Goal: Information Seeking & Learning: Find specific fact

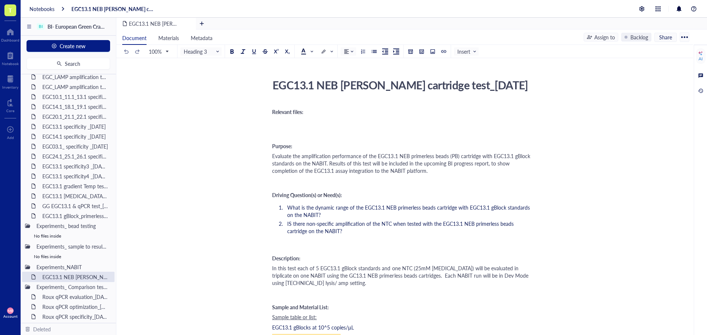
drag, startPoint x: 0, startPoint y: 0, endPoint x: 351, endPoint y: 172, distance: 390.6
click at [351, 172] on span "Evaluate the amplification performance of the EGC13.1 NEB primerless beads (PB)…" at bounding box center [402, 163] width 260 height 22
click at [526, 268] on div "In this test each of 5 EGC13.1 gBlock standards and one NTC (25mM [MEDICAL_DATA…" at bounding box center [403, 276] width 262 height 22
drag, startPoint x: 296, startPoint y: 277, endPoint x: 273, endPoint y: 277, distance: 23.2
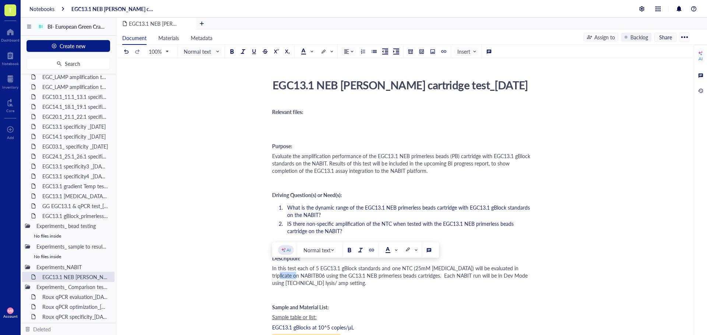
click at [273, 277] on span "In this test each of 5 EGC13.1 gBlock standards and one NTC (25mM [MEDICAL_DATA…" at bounding box center [400, 276] width 257 height 22
copy span "NABITB06"
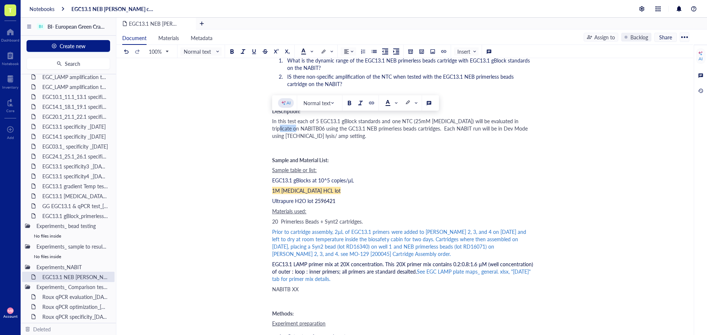
scroll to position [184, 0]
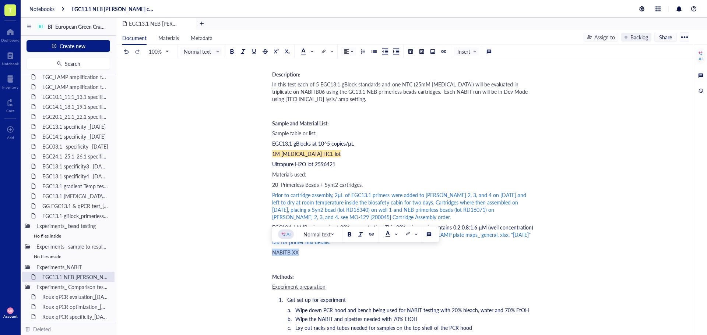
drag, startPoint x: 300, startPoint y: 251, endPoint x: 274, endPoint y: 252, distance: 26.2
click at [274, 252] on div "NABITB XX" at bounding box center [403, 252] width 262 height 7
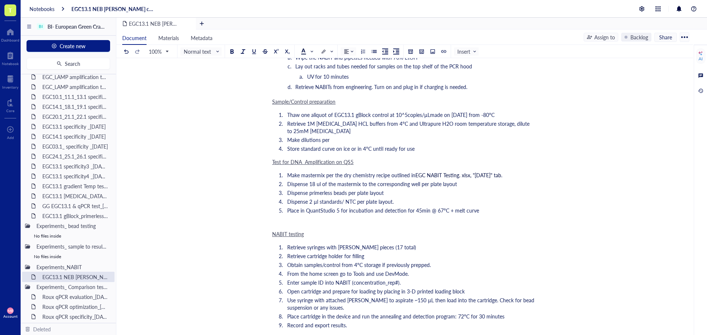
scroll to position [442, 0]
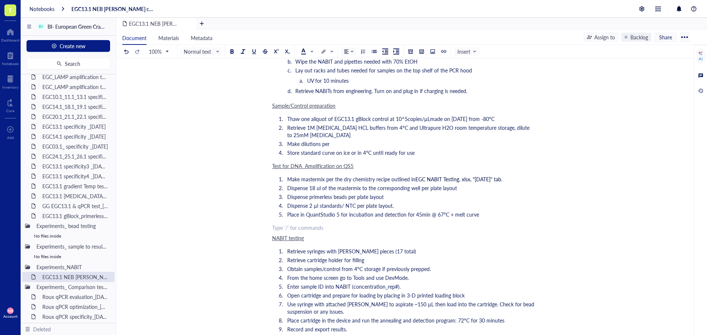
click at [296, 224] on div "﻿ Type ‘/’ for commands" at bounding box center [403, 227] width 262 height 7
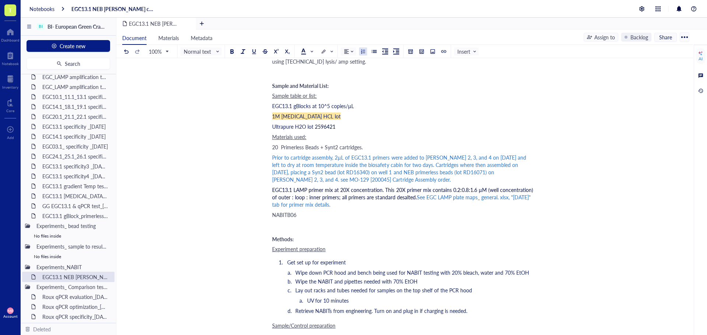
scroll to position [221, 0]
click at [279, 226] on div "﻿" at bounding box center [403, 225] width 262 height 7
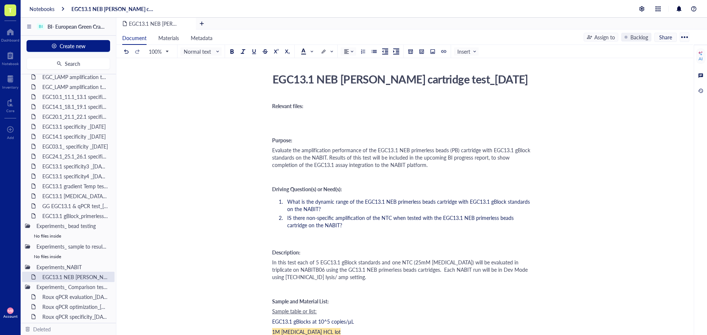
scroll to position [0, 0]
